Goal: Task Accomplishment & Management: Manage account settings

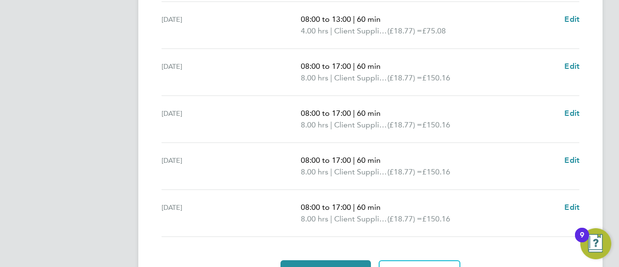
scroll to position [431, 0]
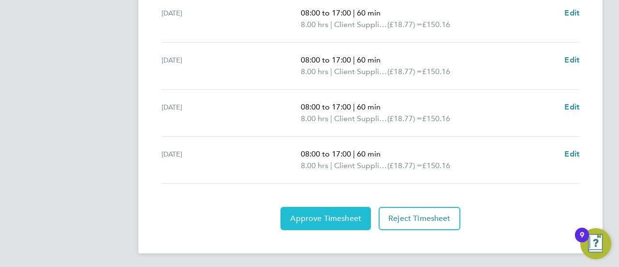
click at [306, 223] on button "Approve Timesheet" at bounding box center [326, 218] width 90 height 23
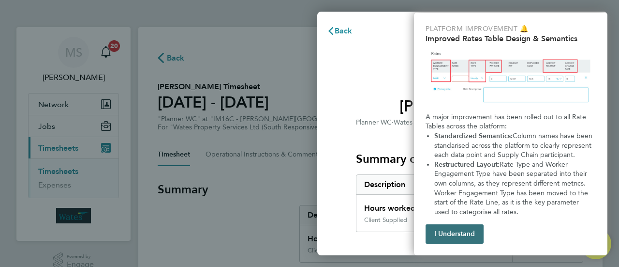
click at [455, 240] on button "I Understand" at bounding box center [455, 233] width 58 height 19
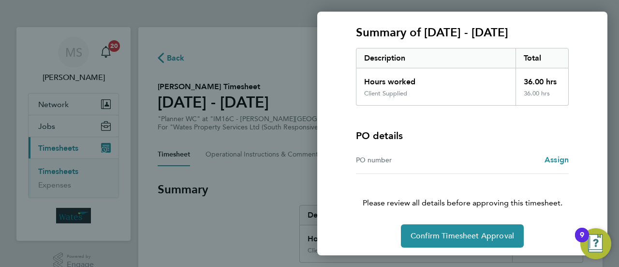
scroll to position [129, 0]
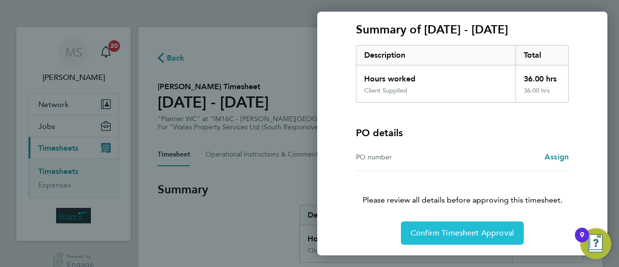
click at [446, 234] on span "Confirm Timesheet Approval" at bounding box center [463, 233] width 104 height 10
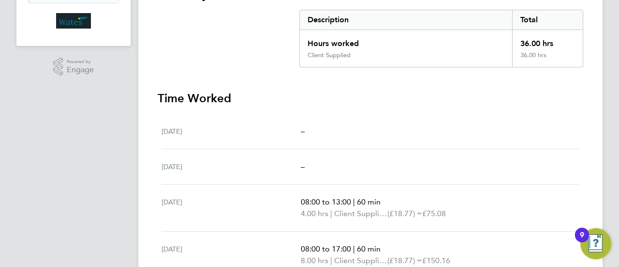
scroll to position [141, 0]
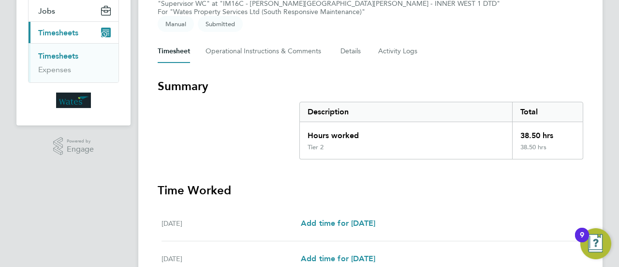
scroll to position [44, 0]
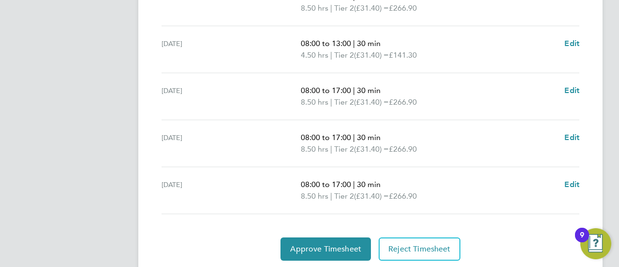
scroll to position [431, 0]
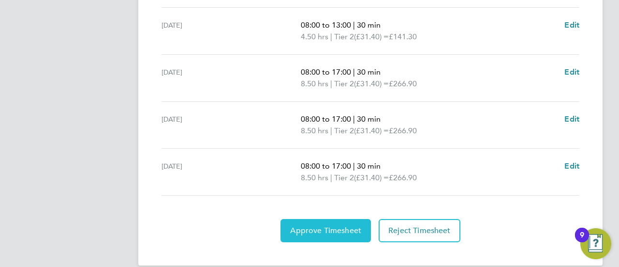
click at [316, 225] on button "Approve Timesheet" at bounding box center [326, 230] width 90 height 23
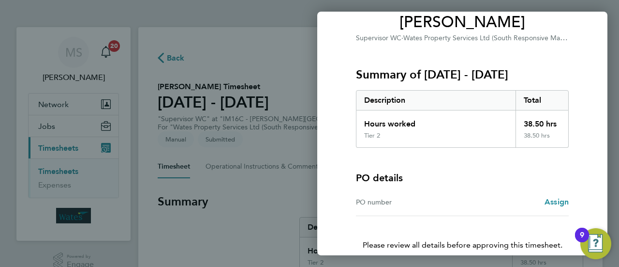
scroll to position [129, 0]
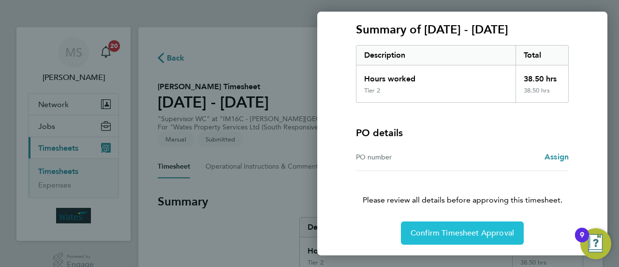
click at [465, 228] on span "Confirm Timesheet Approval" at bounding box center [463, 233] width 104 height 10
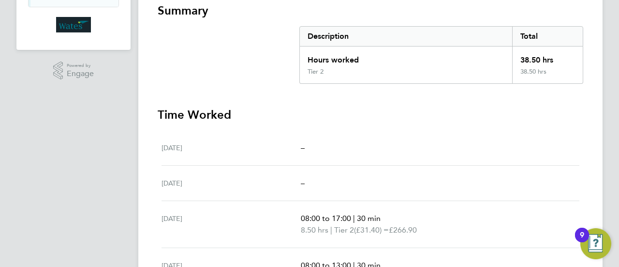
scroll to position [45, 0]
